Goal: Complete application form

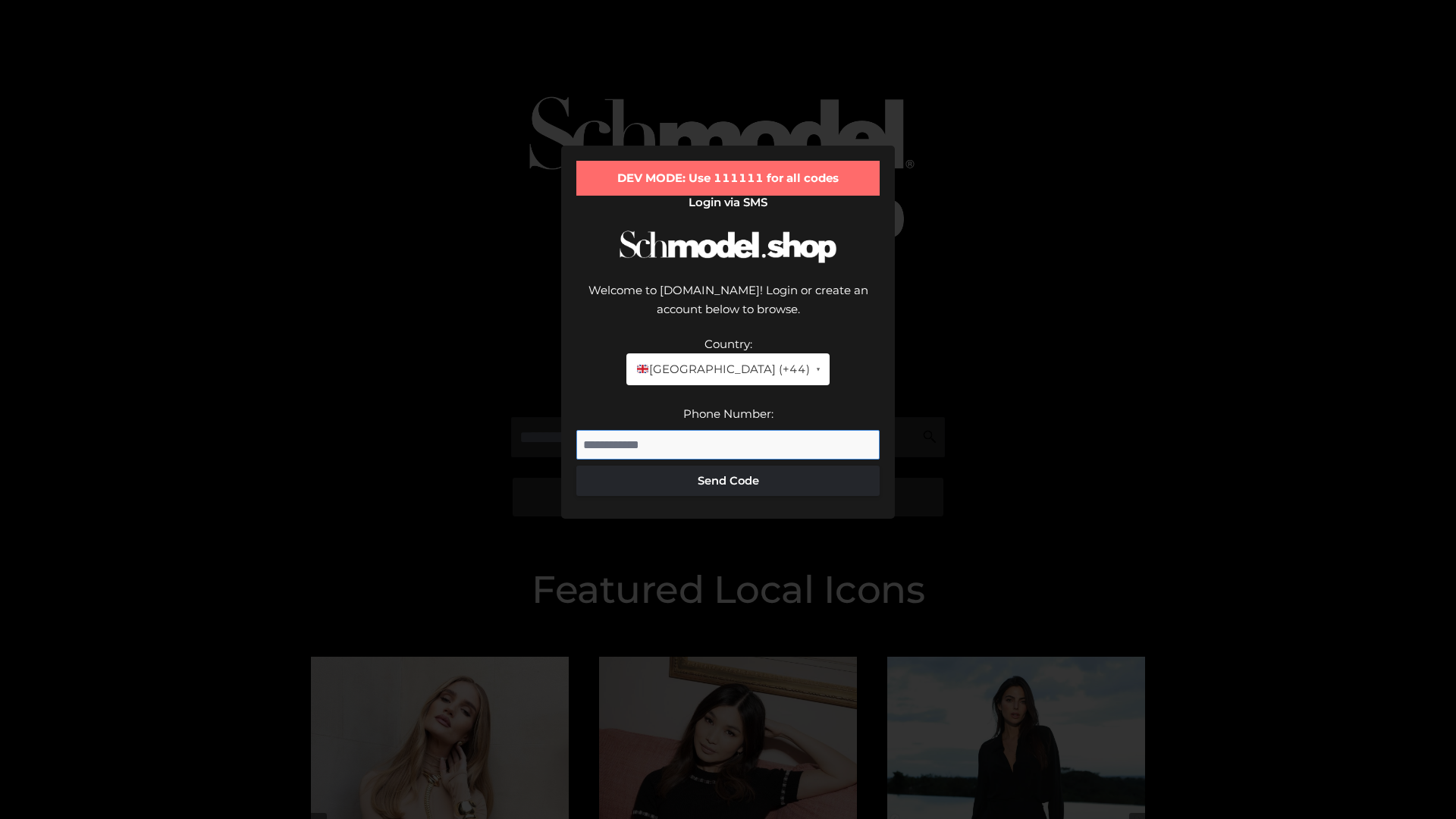
click at [728, 429] on input "Phone Number:" at bounding box center [728, 444] width 303 height 30
type input "**********"
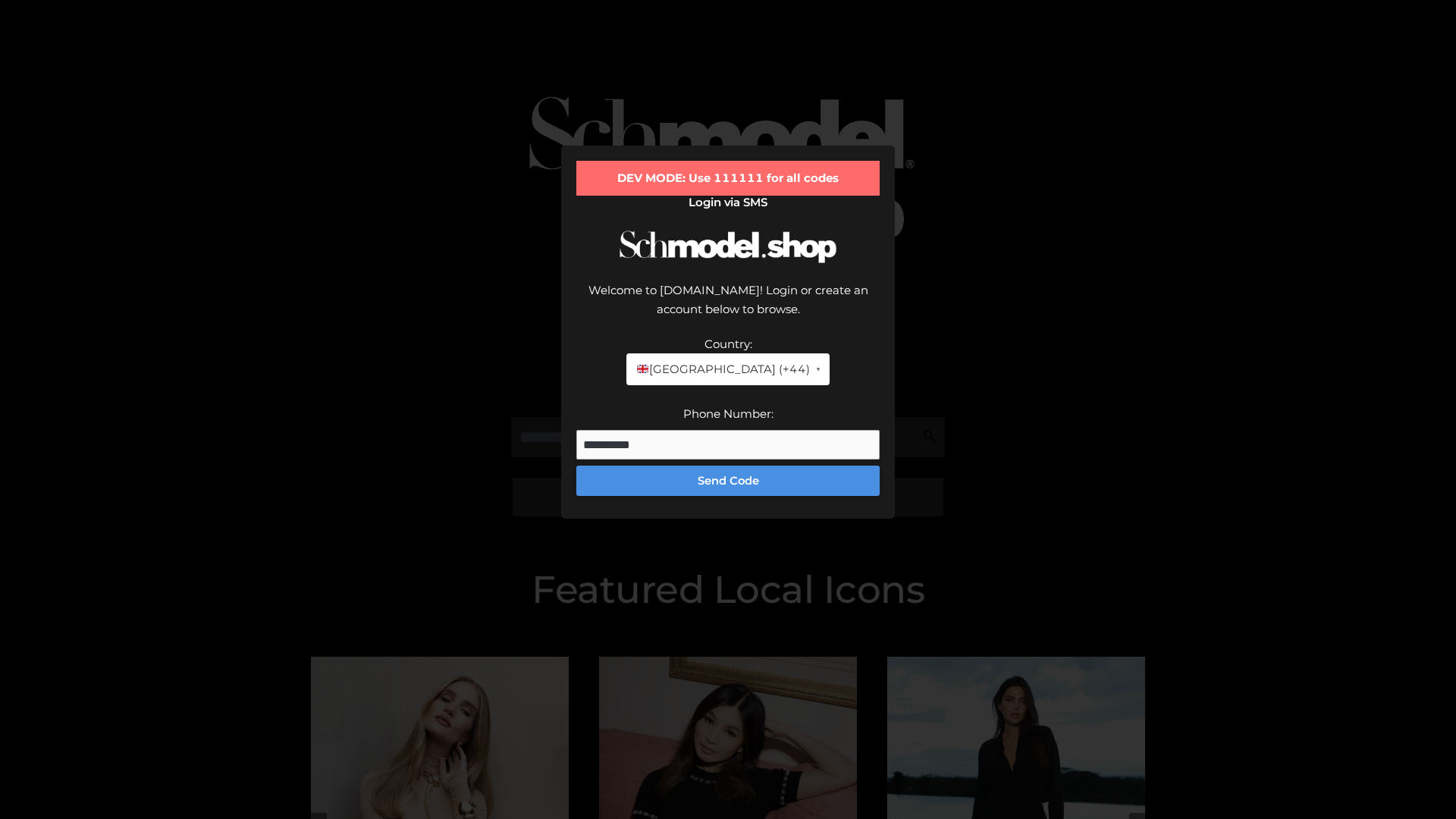
click at [728, 465] on button "Send Code" at bounding box center [728, 480] width 303 height 30
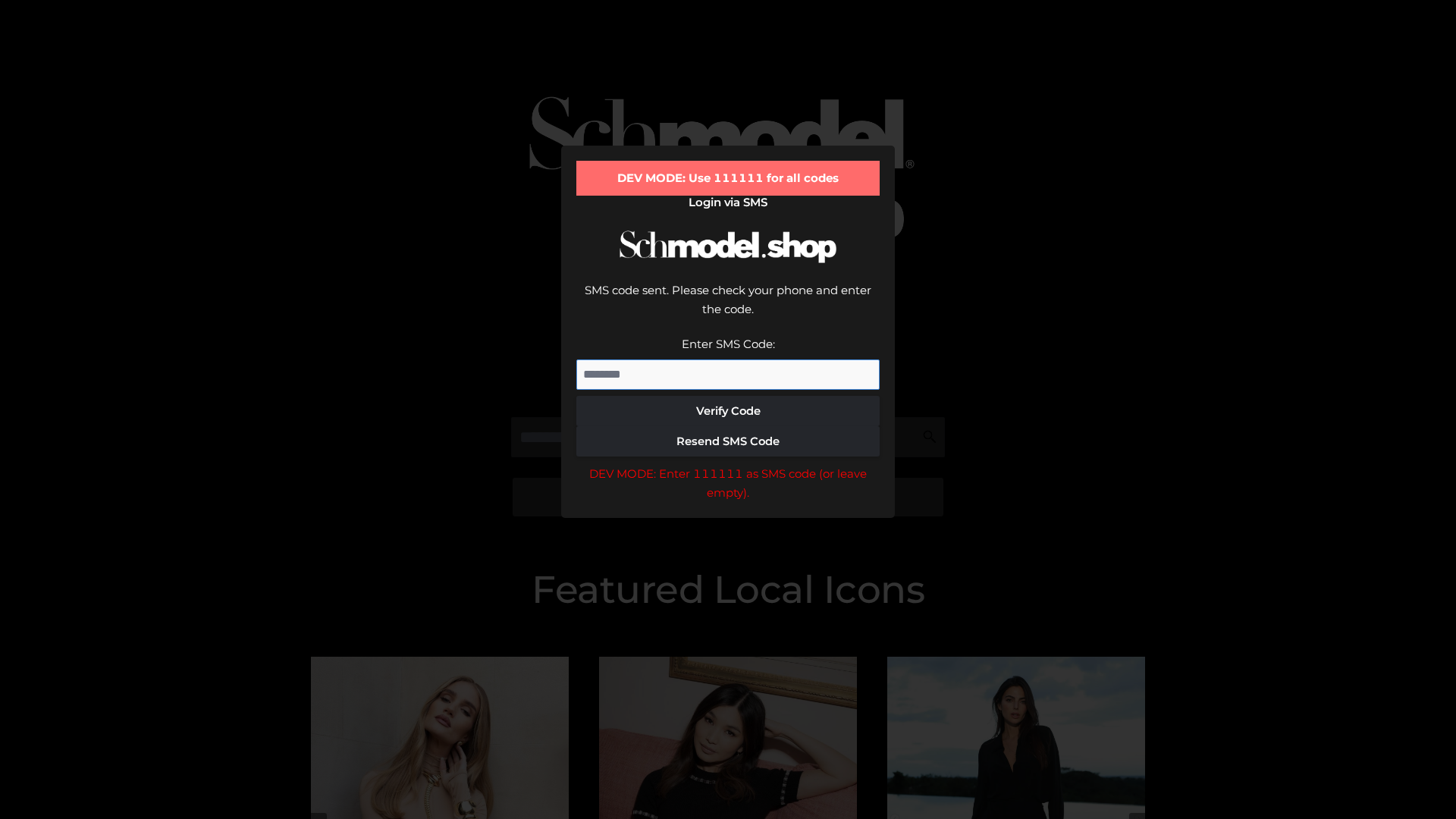
click at [728, 360] on input "Enter SMS Code:" at bounding box center [728, 375] width 303 height 30
type input "******"
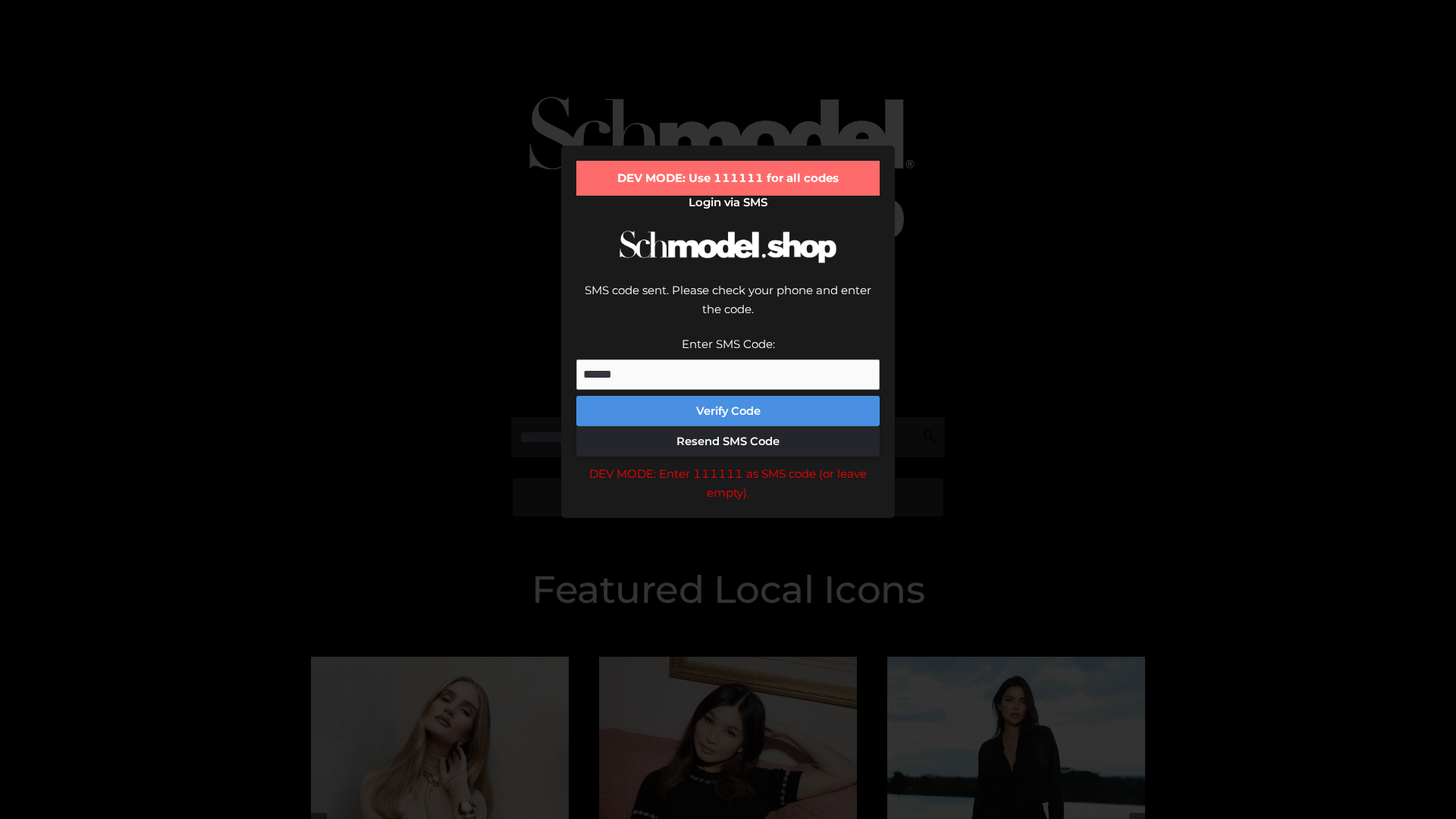
click at [728, 396] on button "Verify Code" at bounding box center [728, 410] width 303 height 30
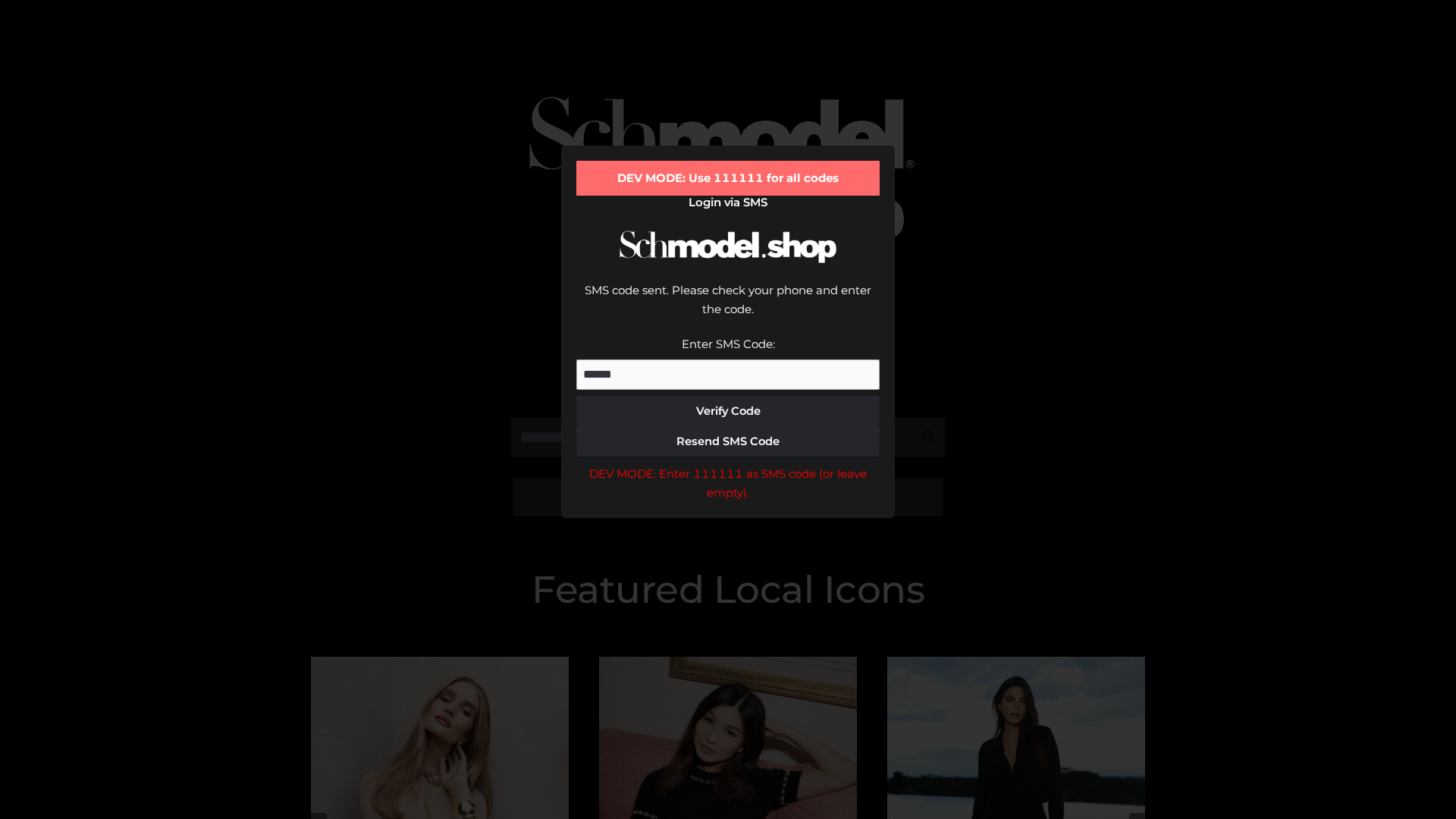
click at [728, 464] on div "DEV MODE: Enter 111111 as SMS code (or leave empty)." at bounding box center [728, 483] width 303 height 39
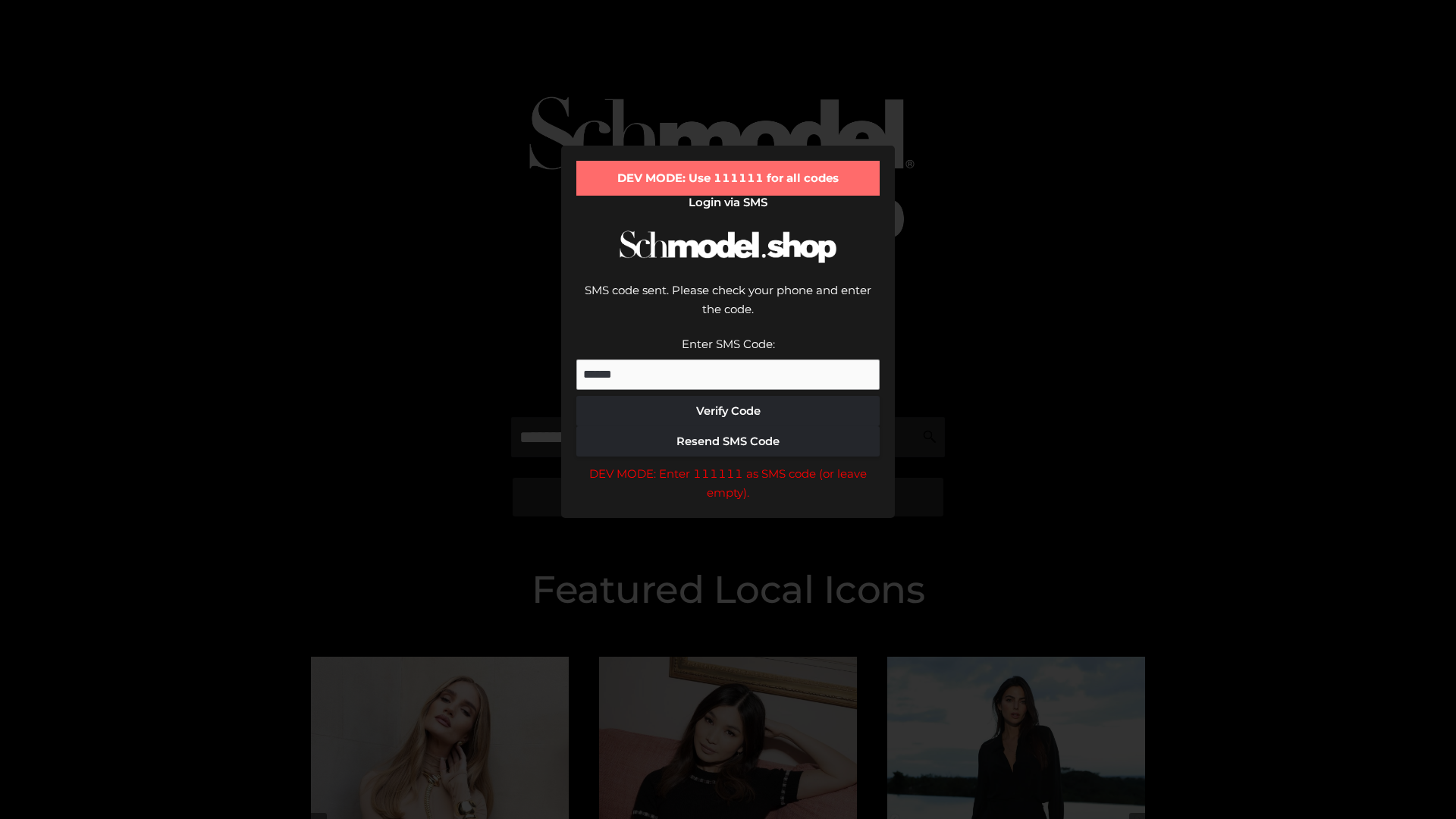
click at [728, 464] on div "DEV MODE: Enter 111111 as SMS code (or leave empty)." at bounding box center [728, 483] width 303 height 39
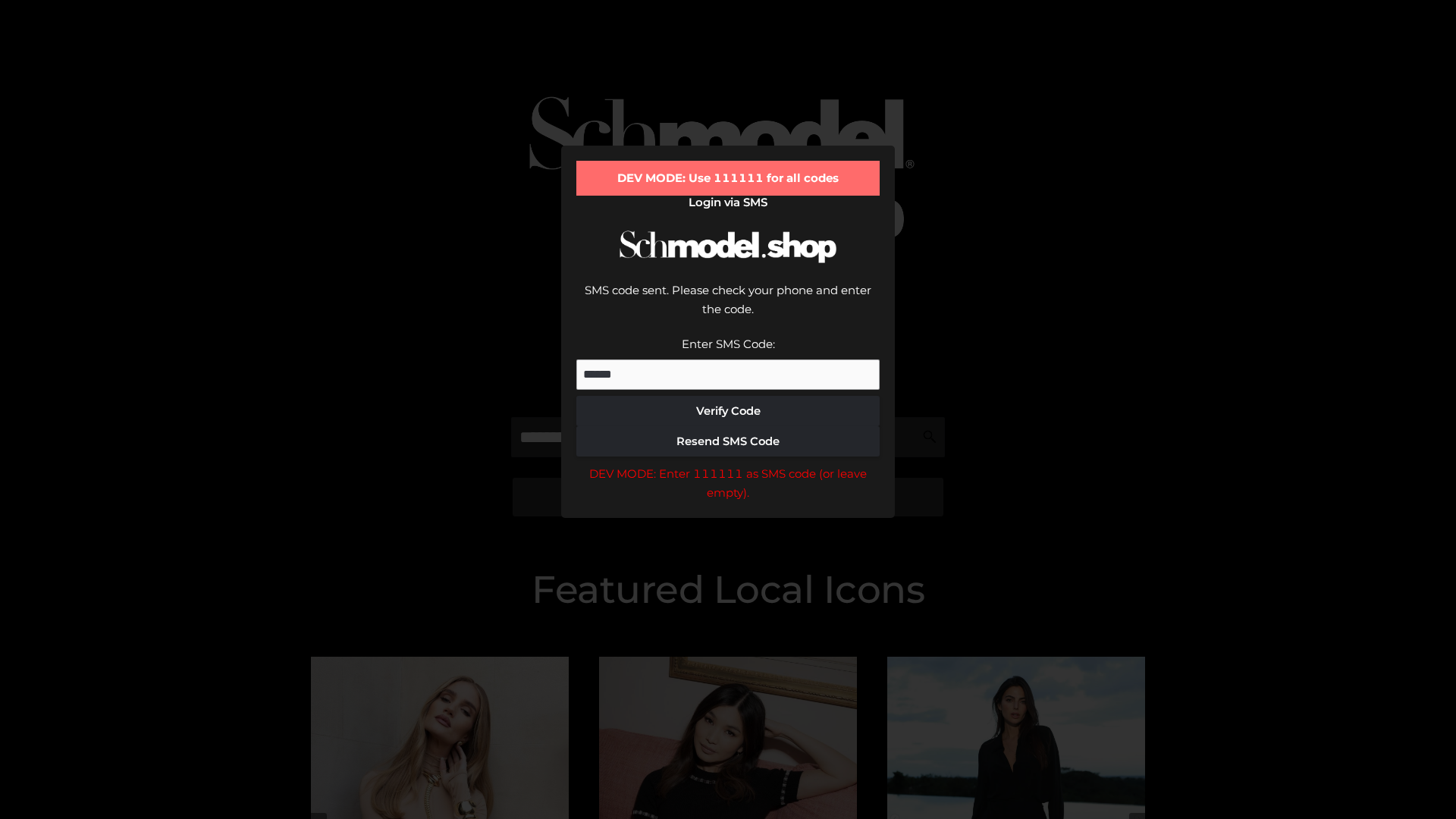
click at [728, 464] on div "DEV MODE: Enter 111111 as SMS code (or leave empty)." at bounding box center [728, 483] width 303 height 39
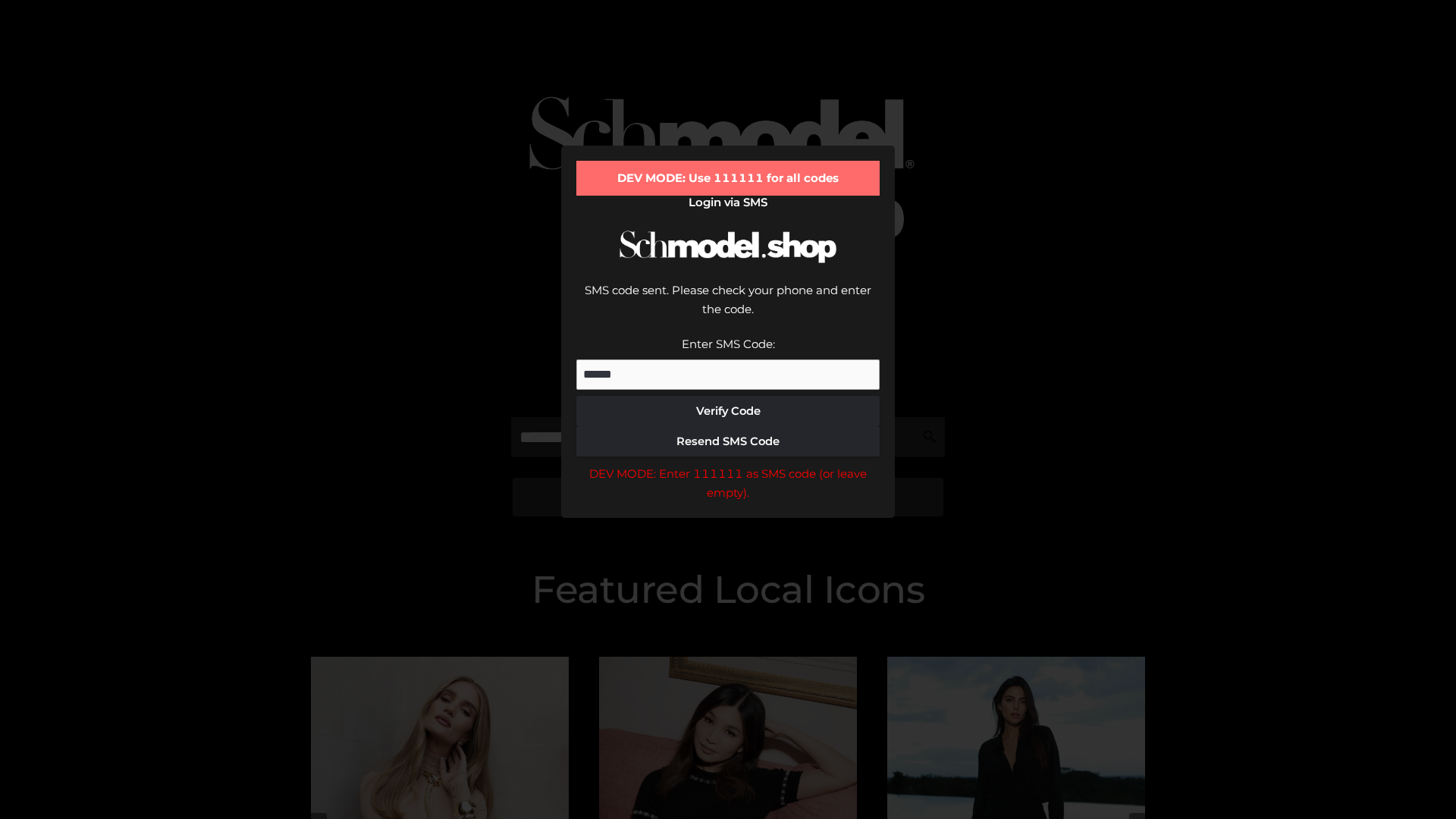
click at [728, 464] on div "DEV MODE: Enter 111111 as SMS code (or leave empty)." at bounding box center [728, 483] width 303 height 39
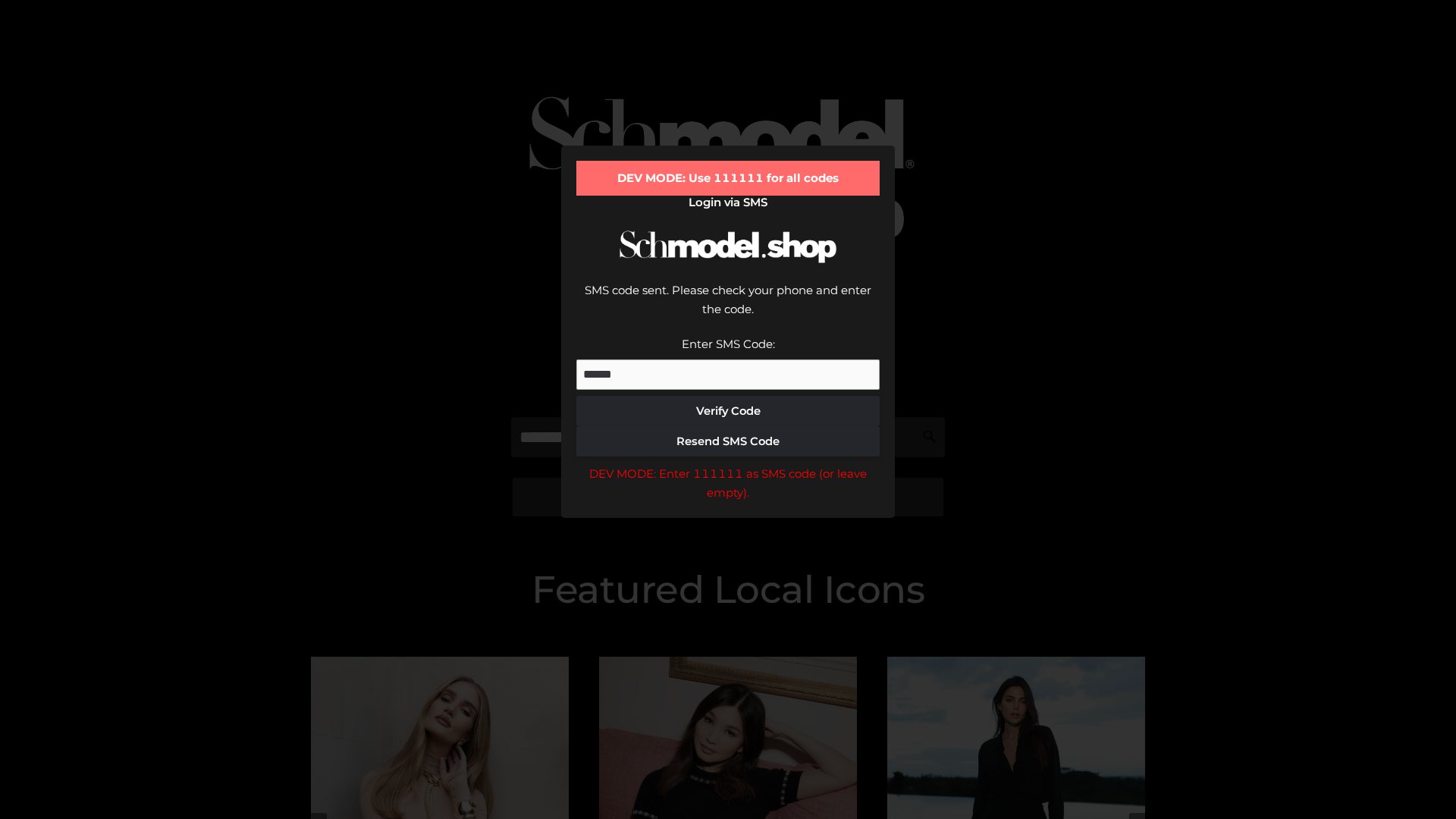
click at [728, 464] on div "DEV MODE: Enter 111111 as SMS code (or leave empty)." at bounding box center [728, 483] width 303 height 39
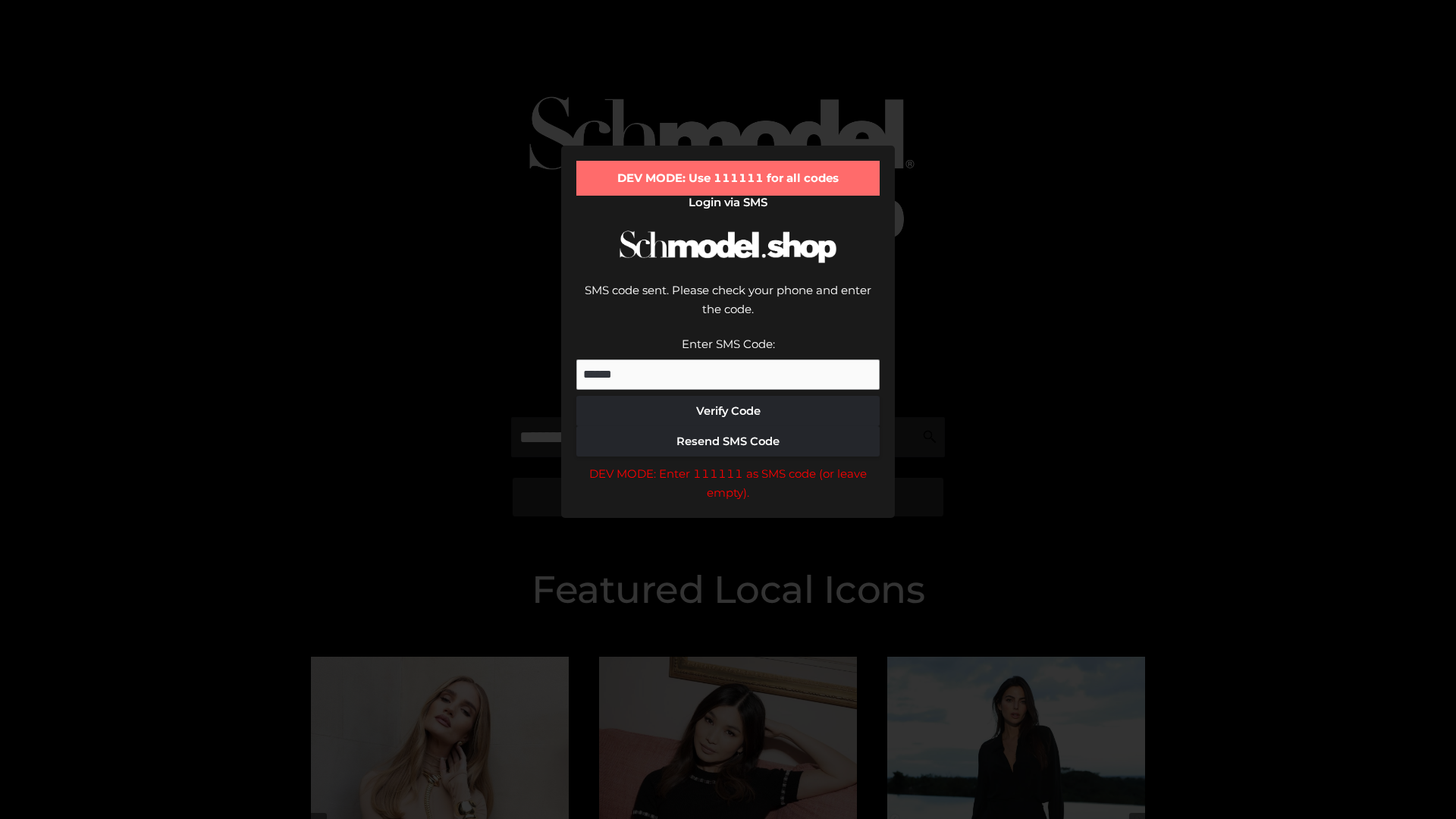
click at [728, 464] on div "DEV MODE: Enter 111111 as SMS code (or leave empty)." at bounding box center [728, 483] width 303 height 39
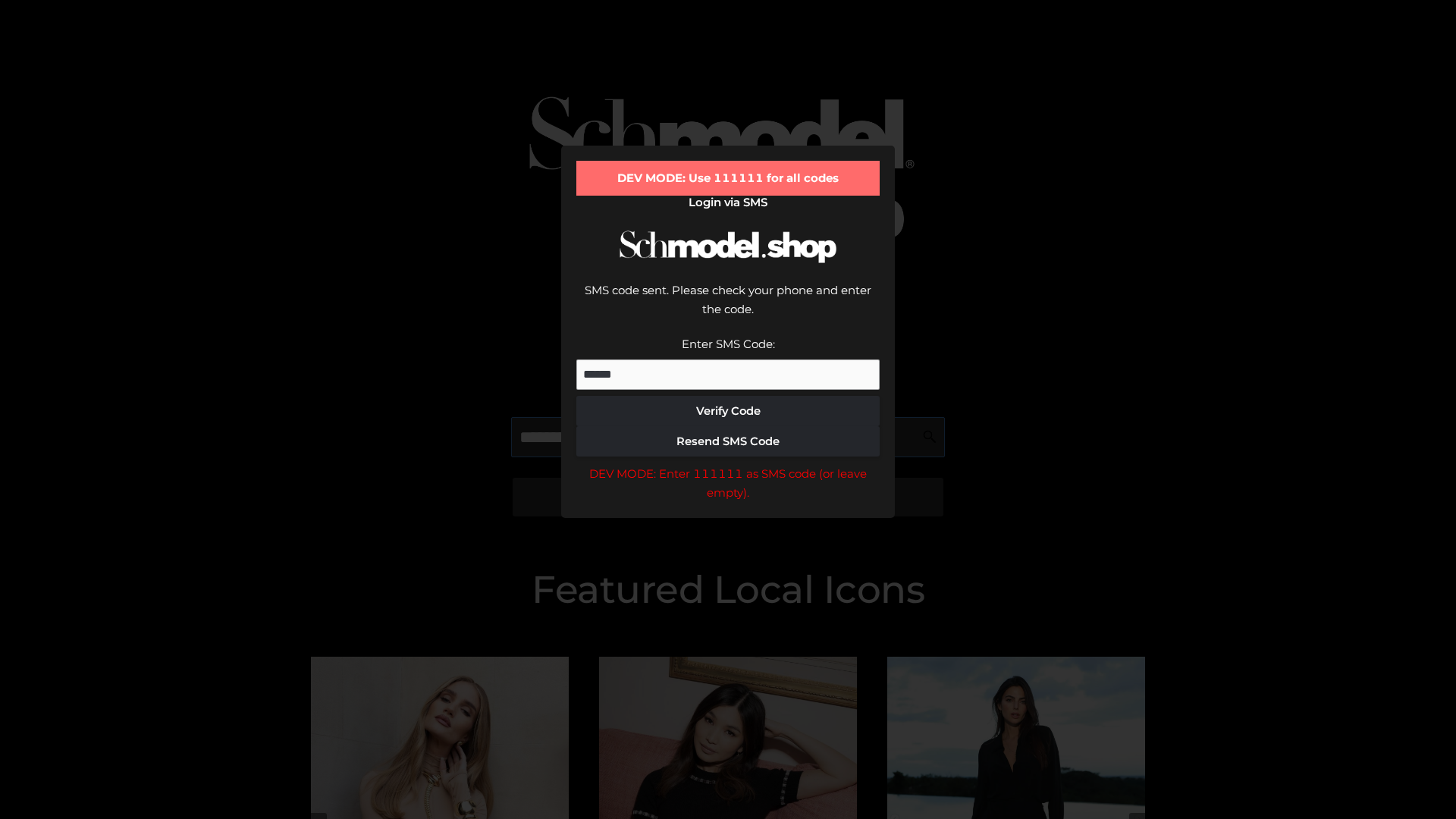
scroll to position [0, 78]
click at [728, 464] on div "DEV MODE: Enter 111111 as SMS code (or leave empty)." at bounding box center [728, 483] width 303 height 39
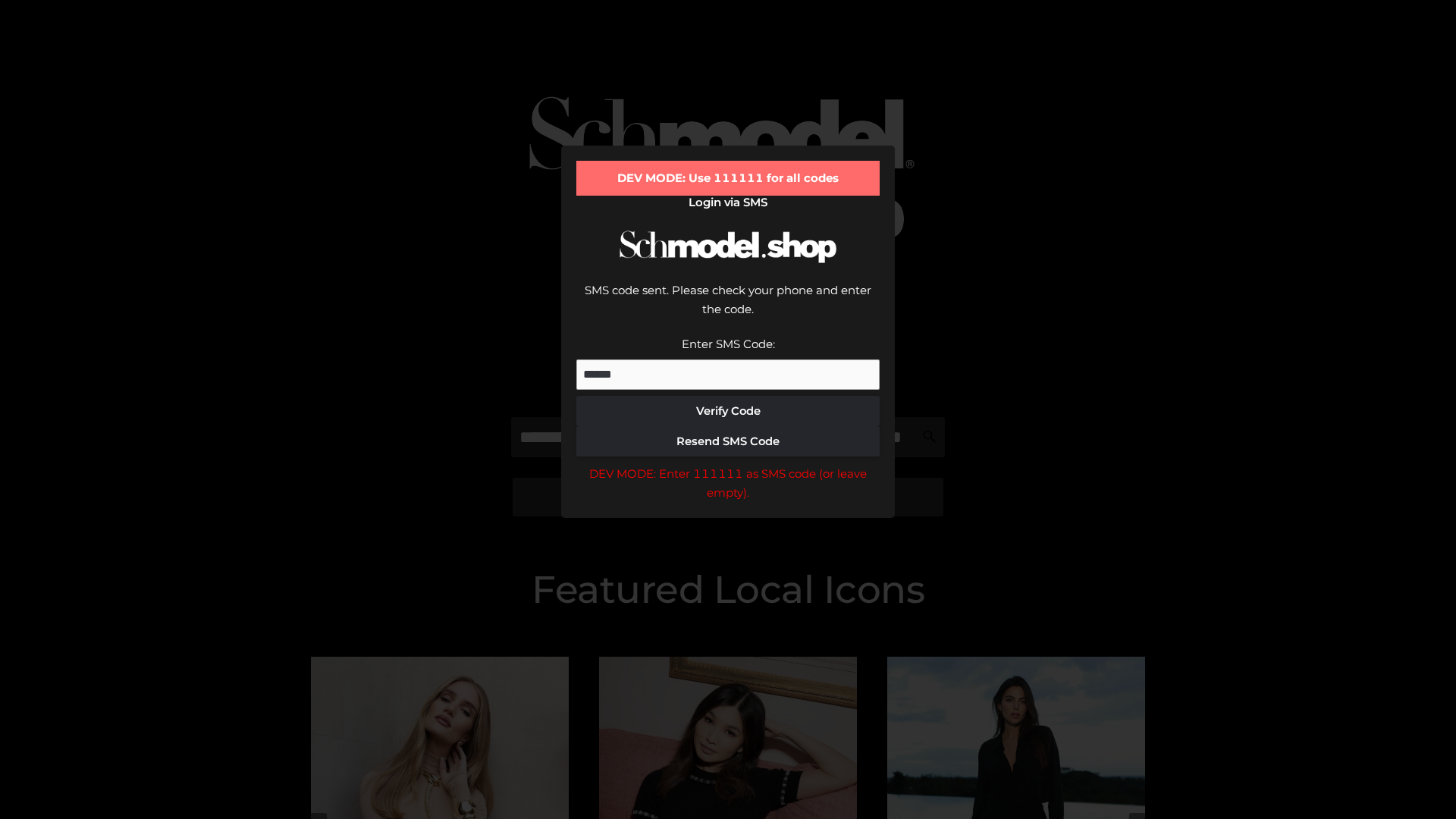
click at [728, 464] on div "DEV MODE: Enter 111111 as SMS code (or leave empty)." at bounding box center [728, 483] width 303 height 39
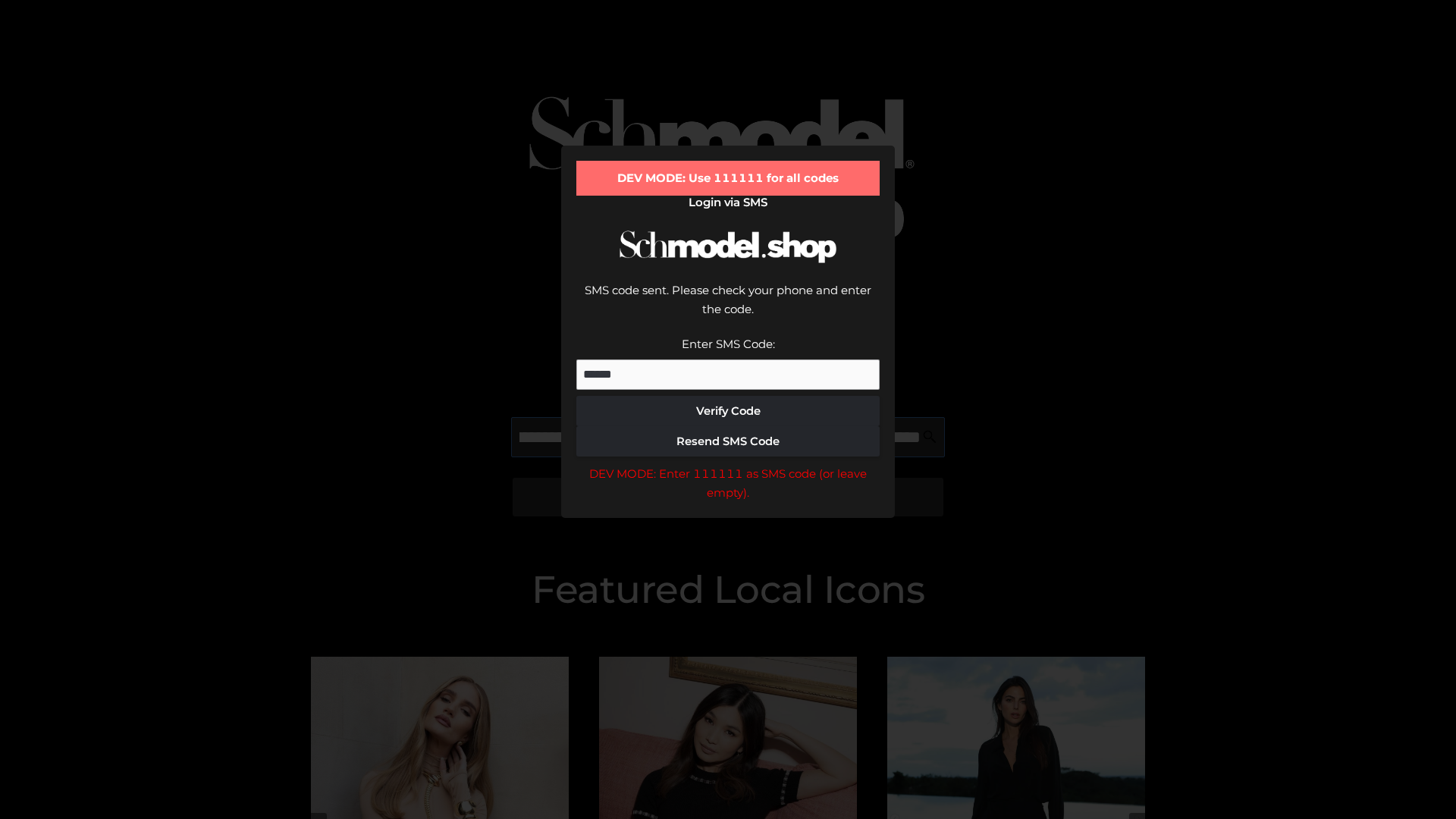
scroll to position [0, 165]
click at [728, 464] on div "DEV MODE: Enter 111111 as SMS code (or leave empty)." at bounding box center [728, 483] width 303 height 39
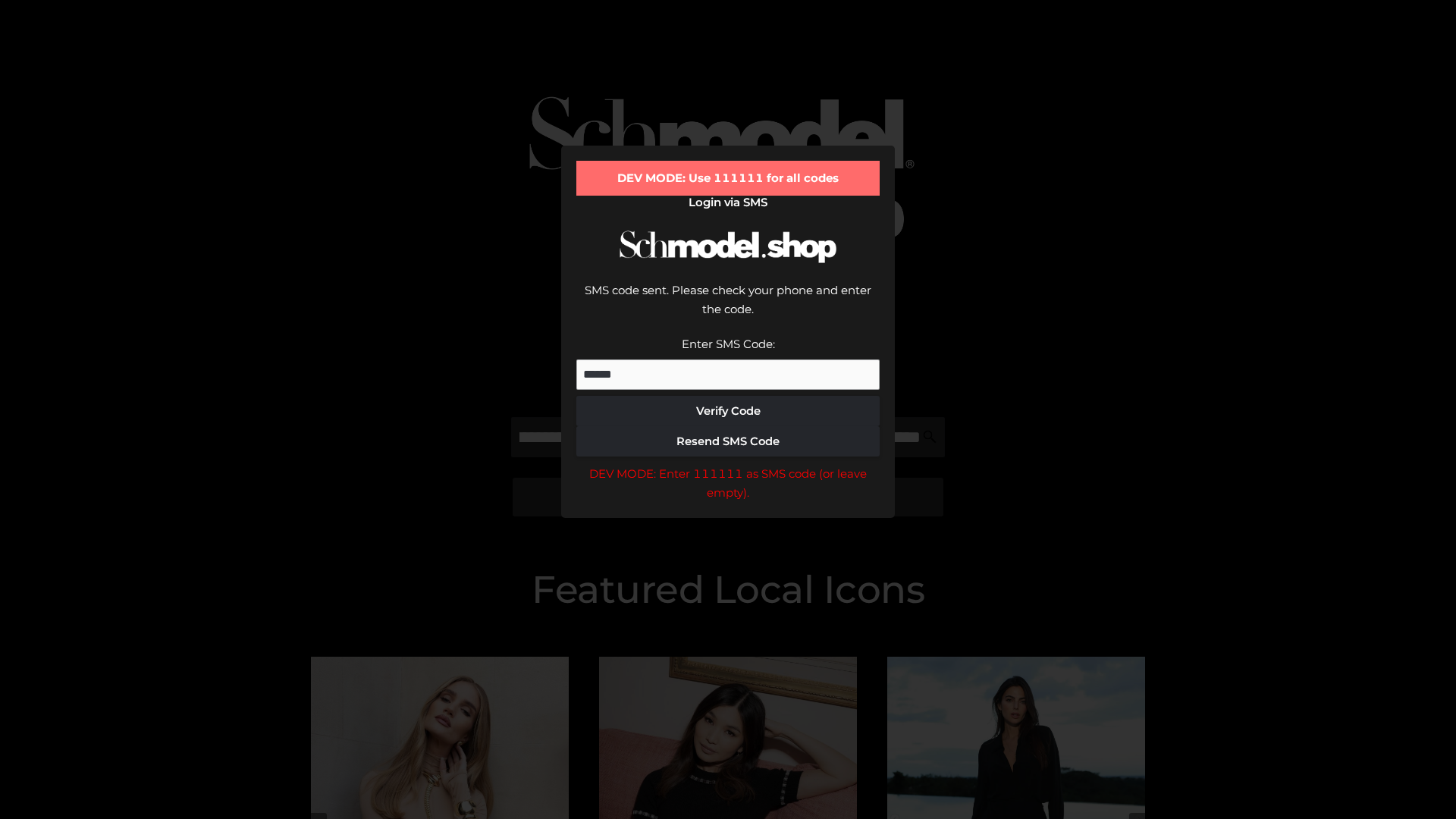
click at [728, 464] on div "DEV MODE: Enter 111111 as SMS code (or leave empty)." at bounding box center [728, 483] width 303 height 39
type input "**********"
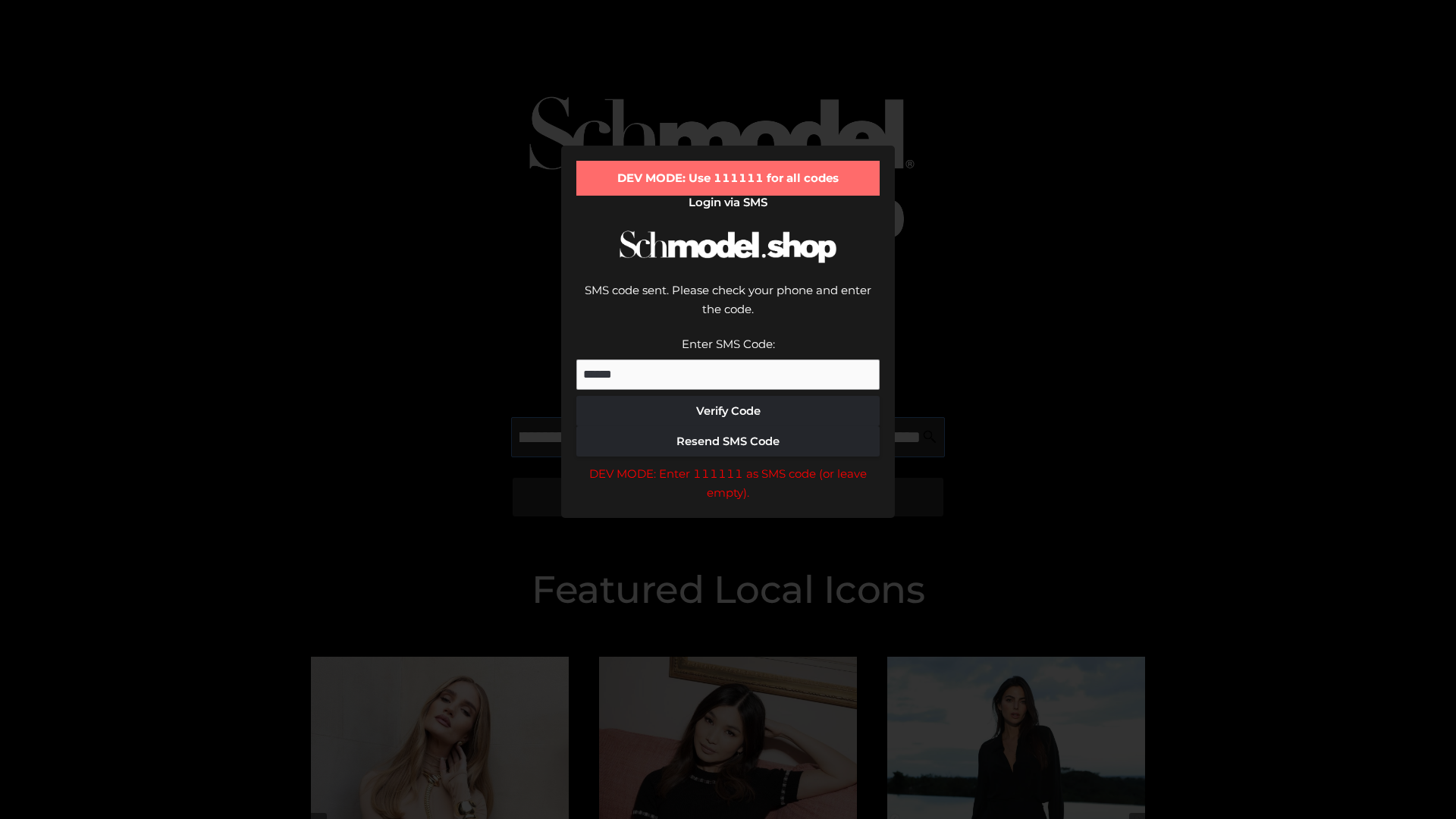
scroll to position [0, 242]
